Goal: Task Accomplishment & Management: Complete application form

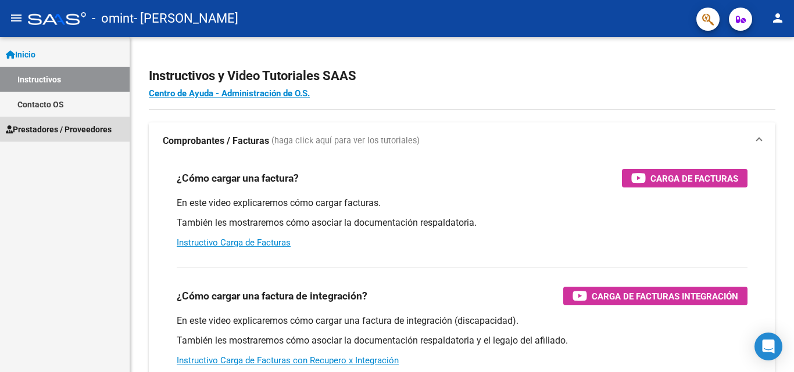
click at [81, 128] on span "Prestadores / Proveedores" at bounding box center [59, 129] width 106 height 13
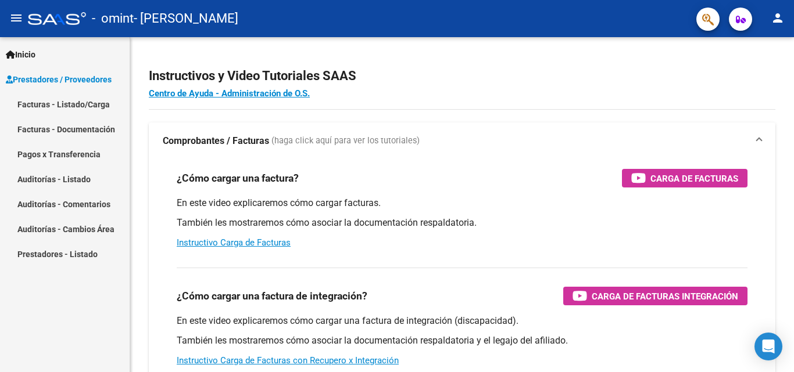
click at [105, 105] on link "Facturas - Listado/Carga" at bounding box center [65, 104] width 130 height 25
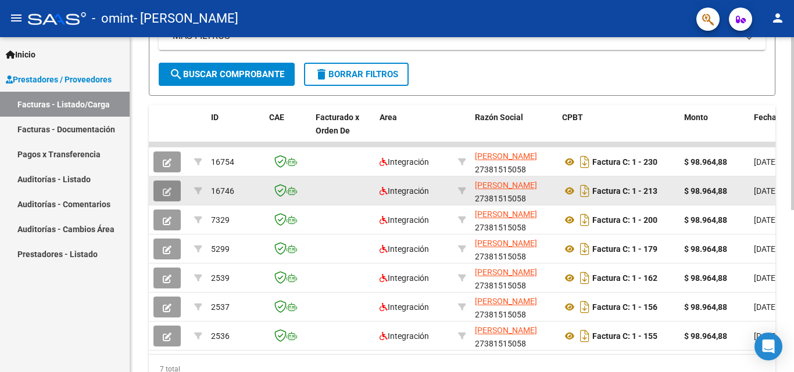
click at [158, 191] on button "button" at bounding box center [166, 191] width 27 height 21
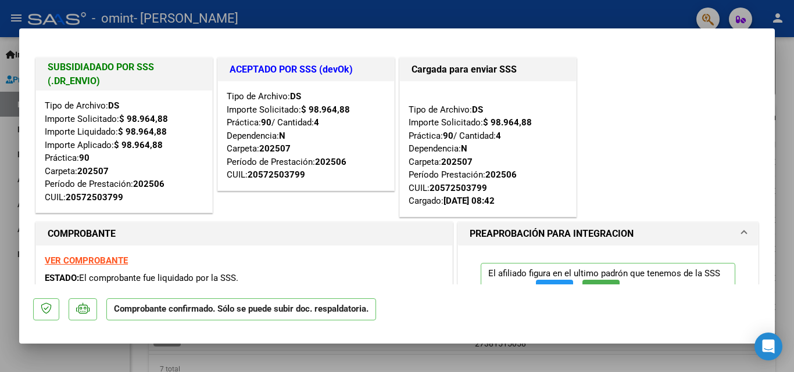
scroll to position [58, 0]
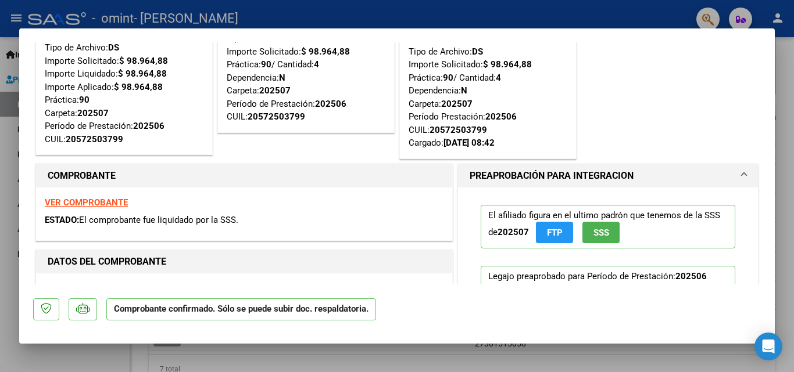
click at [787, 83] on div at bounding box center [397, 186] width 794 height 372
type input "$ 0,00"
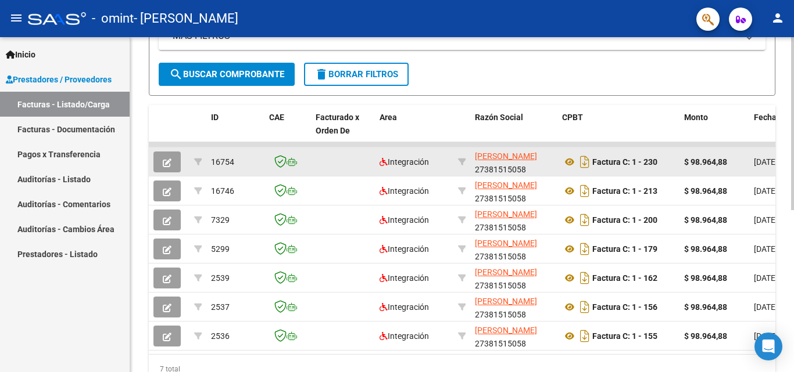
click at [168, 159] on icon "button" at bounding box center [167, 163] width 9 height 9
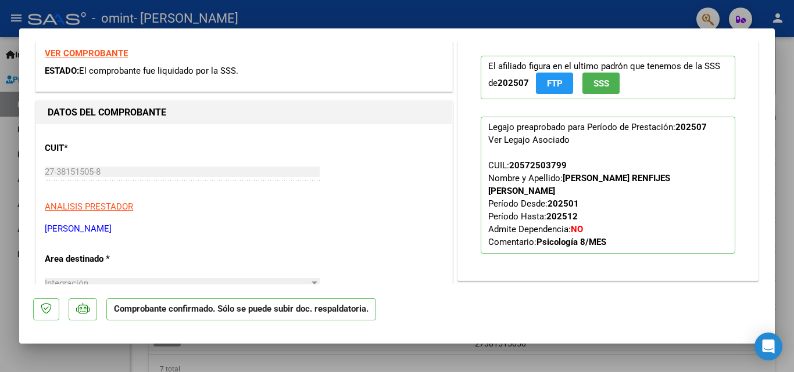
scroll to position [290, 0]
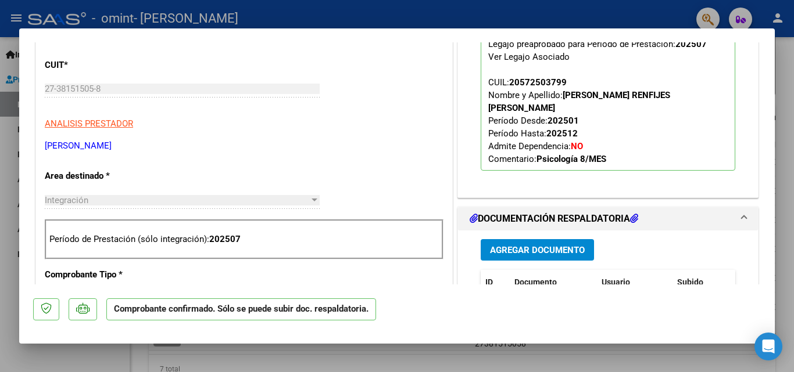
click at [782, 116] on div at bounding box center [397, 186] width 794 height 372
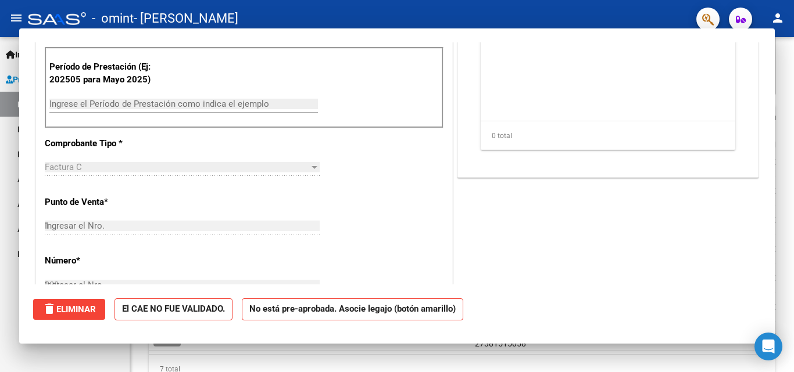
type input "$ 0,00"
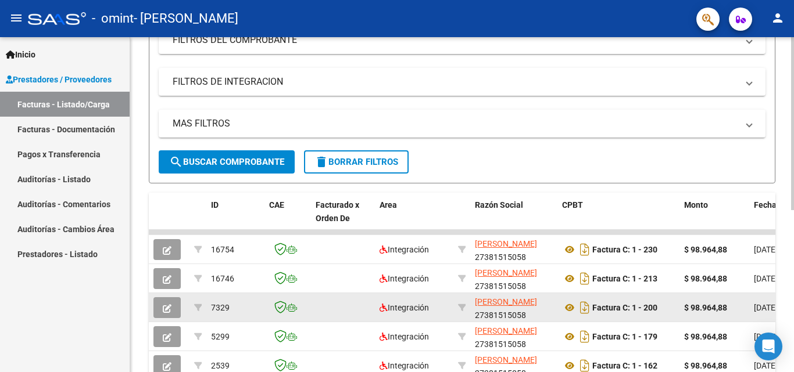
scroll to position [198, 0]
